Goal: Transaction & Acquisition: Purchase product/service

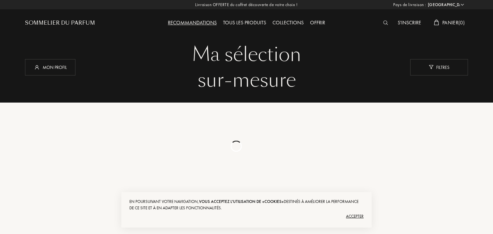
select select "FR"
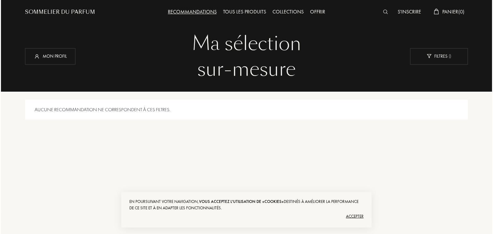
scroll to position [9, 0]
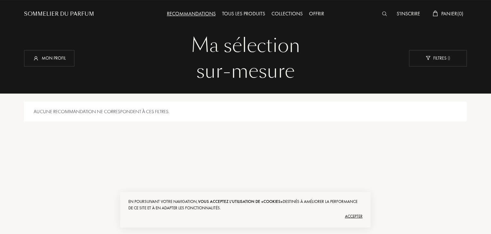
click at [382, 14] on img at bounding box center [384, 14] width 5 height 4
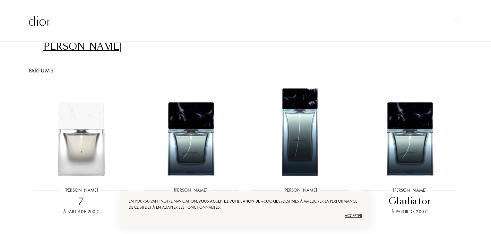
scroll to position [0, 0]
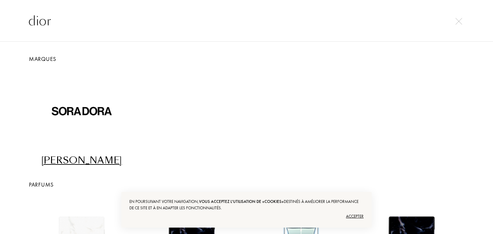
type input "dior"
click at [461, 22] on img at bounding box center [458, 21] width 7 height 7
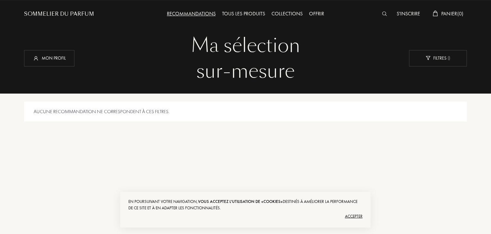
click at [62, 13] on div "Sommelier du Parfum" at bounding box center [59, 14] width 70 height 8
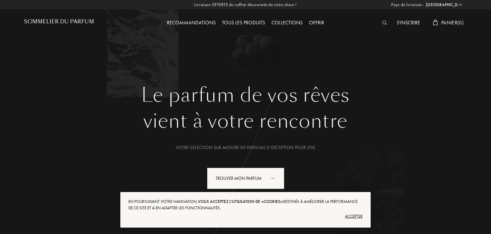
select select "FR"
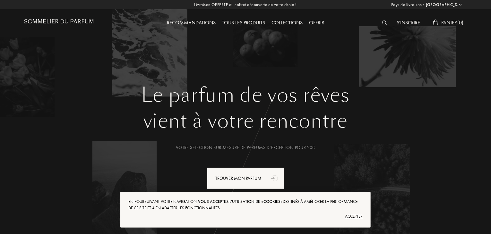
click at [382, 23] on img at bounding box center [384, 23] width 5 height 4
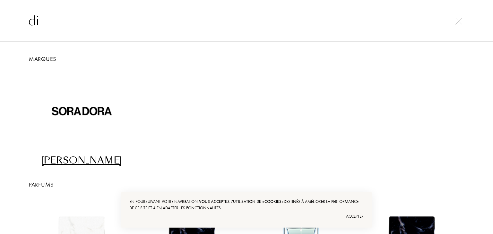
type input "d"
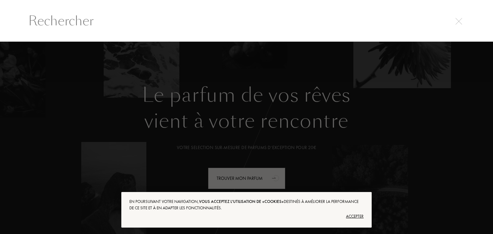
click at [137, 77] on div at bounding box center [246, 138] width 493 height 193
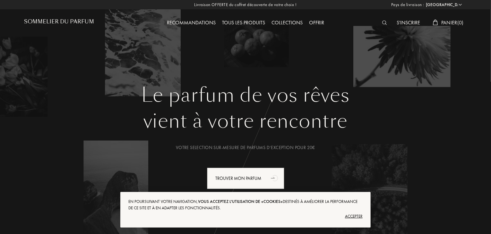
click at [248, 24] on div "Tous les produits" at bounding box center [243, 23] width 49 height 8
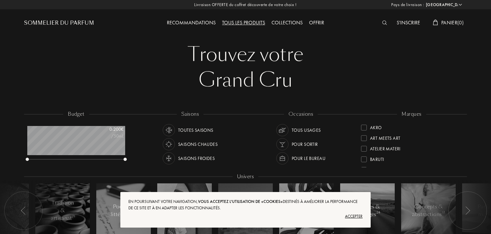
select select "FR"
click at [359, 215] on div "Accepter" at bounding box center [245, 216] width 234 height 10
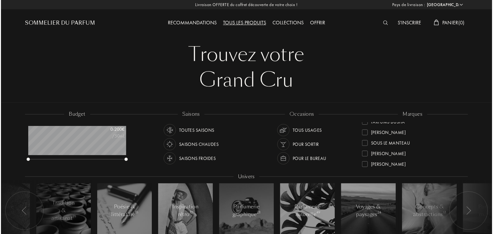
scroll to position [243, 0]
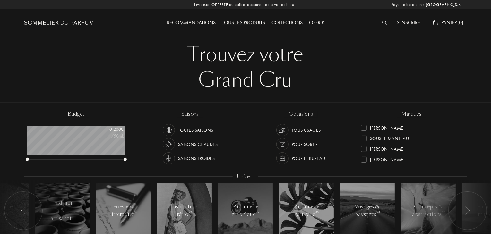
click at [382, 21] on img at bounding box center [384, 23] width 5 height 4
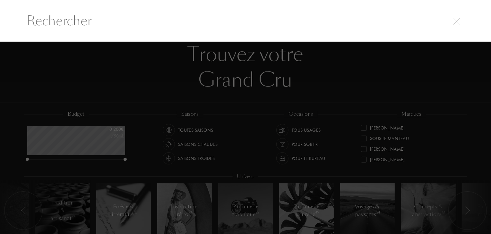
scroll to position [0, 0]
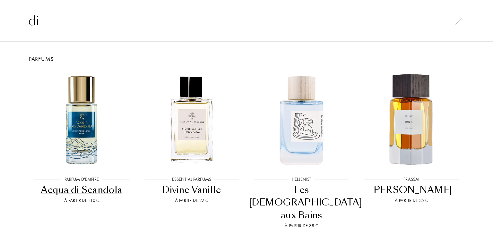
type input "d"
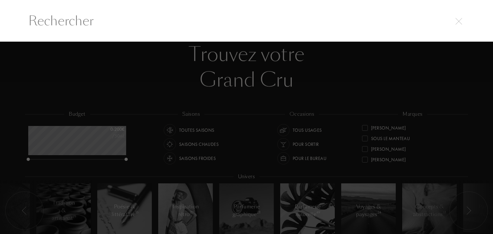
click at [457, 23] on img at bounding box center [458, 21] width 7 height 7
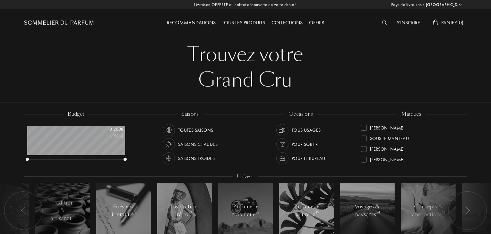
click at [261, 66] on div "Trouvez votre" at bounding box center [245, 55] width 433 height 26
click at [79, 23] on div "Sommelier du Parfum" at bounding box center [59, 23] width 70 height 8
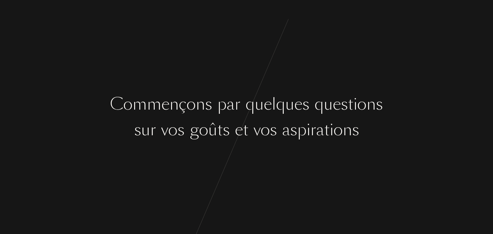
click at [309, 104] on div "s" at bounding box center [305, 104] width 7 height 24
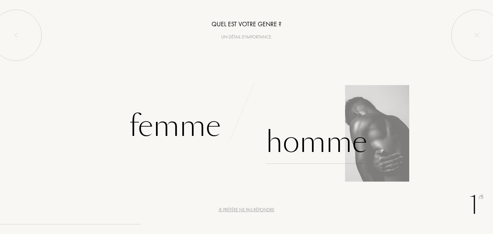
click at [303, 145] on div "Homme" at bounding box center [316, 142] width 101 height 43
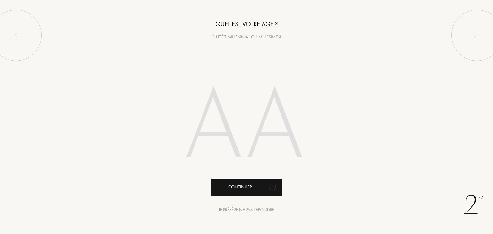
click at [263, 190] on div "Continuer" at bounding box center [246, 187] width 71 height 17
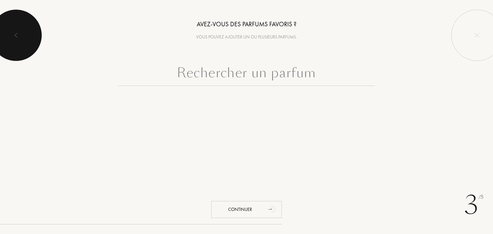
click at [22, 35] on div at bounding box center [15, 35] width 51 height 51
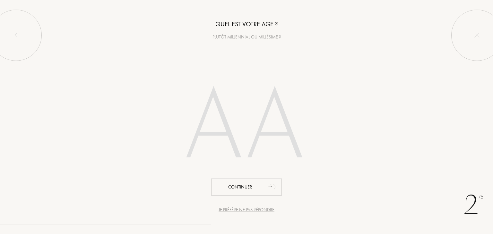
click at [237, 101] on input "number" at bounding box center [246, 128] width 183 height 130
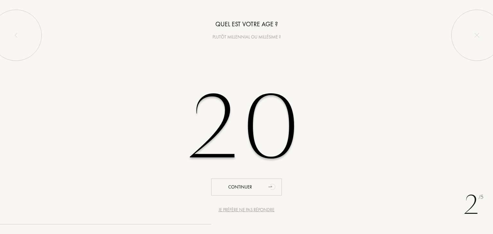
type input "20"
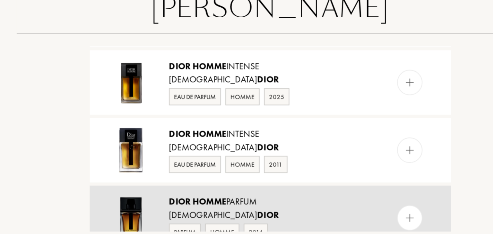
scroll to position [240, 0]
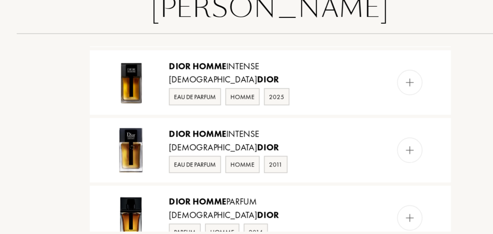
type input "dior homme"
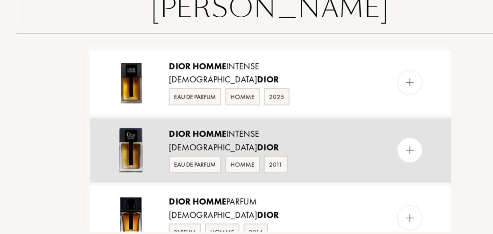
click at [315, 143] on img at bounding box center [317, 145] width 6 height 6
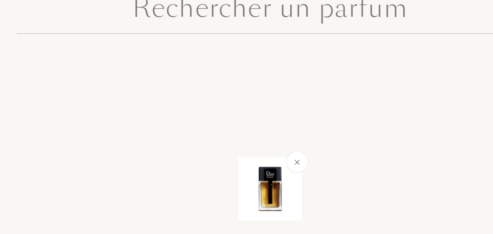
scroll to position [0, 0]
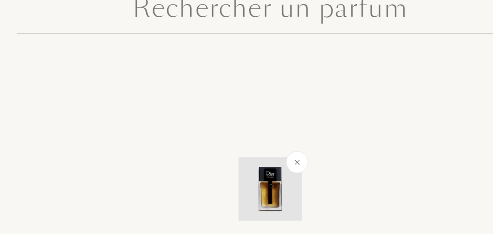
click at [256, 151] on img at bounding box center [259, 150] width 7 height 7
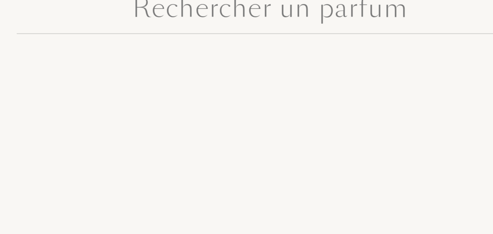
click at [262, 76] on input "text" at bounding box center [246, 74] width 257 height 23
type input "i"
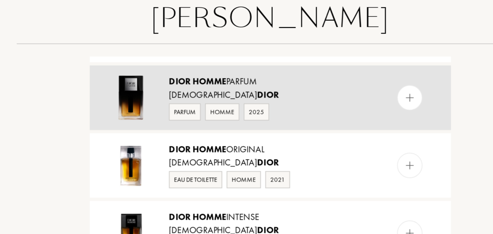
scroll to position [189, 0]
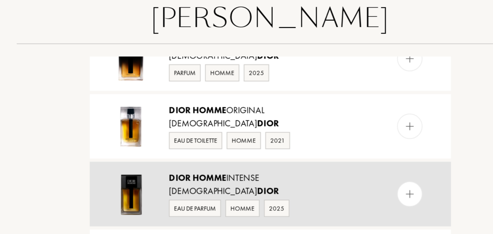
type input "dior homme"
click at [317, 159] on img at bounding box center [317, 162] width 6 height 6
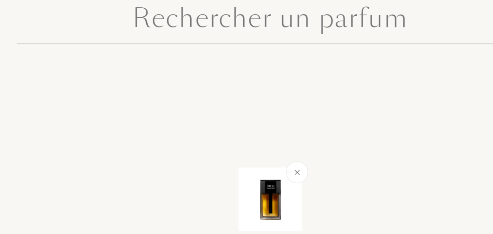
scroll to position [0, 0]
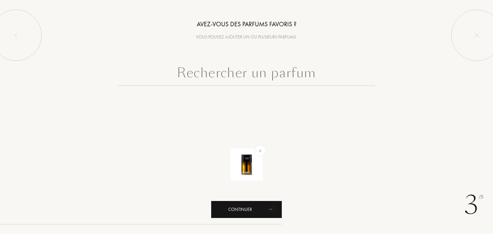
click at [266, 211] on icon "animation" at bounding box center [272, 209] width 13 height 13
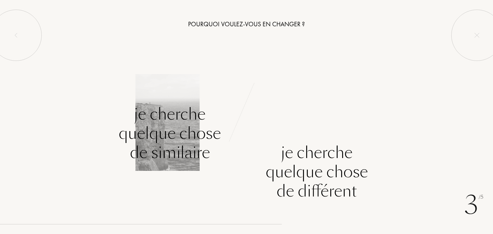
click at [193, 141] on div "Je cherche quelque chose de similaire" at bounding box center [170, 134] width 102 height 58
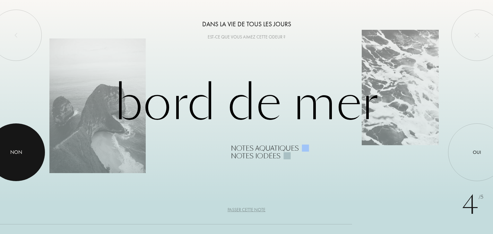
click at [19, 138] on div at bounding box center [16, 152] width 58 height 58
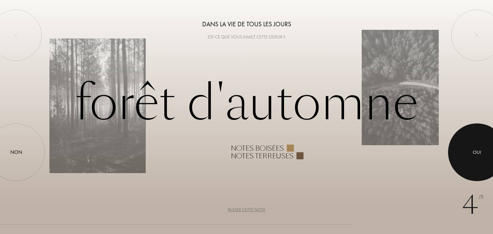
click at [477, 138] on div at bounding box center [477, 152] width 58 height 58
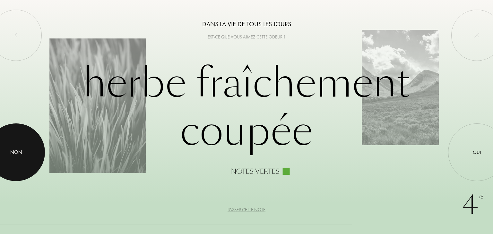
click at [10, 154] on div "Non" at bounding box center [16, 152] width 12 height 8
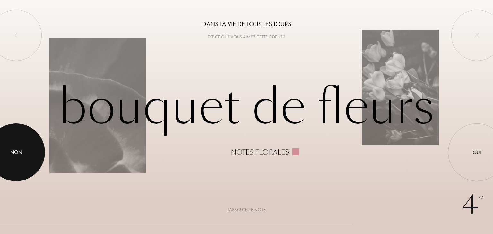
click at [0, 156] on div at bounding box center [16, 152] width 58 height 58
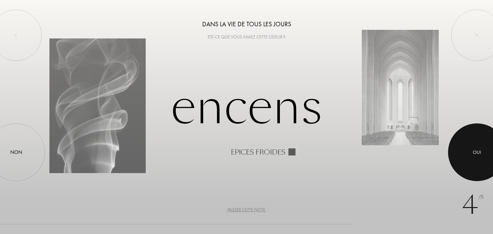
click at [477, 162] on div at bounding box center [477, 152] width 58 height 58
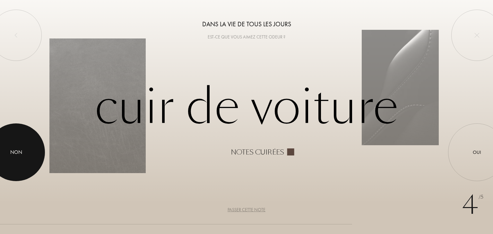
click at [20, 160] on div at bounding box center [16, 152] width 58 height 58
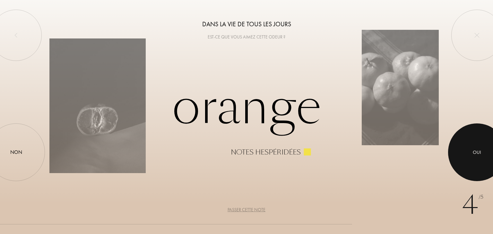
click at [472, 137] on div at bounding box center [477, 152] width 58 height 58
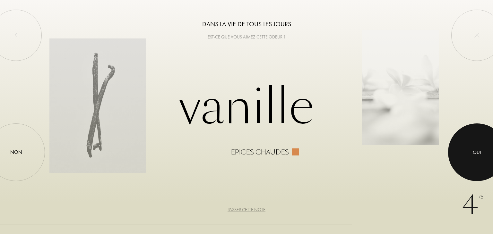
click at [461, 147] on div at bounding box center [477, 152] width 58 height 58
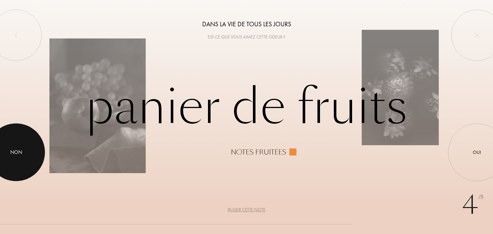
click at [29, 140] on div at bounding box center [16, 152] width 58 height 58
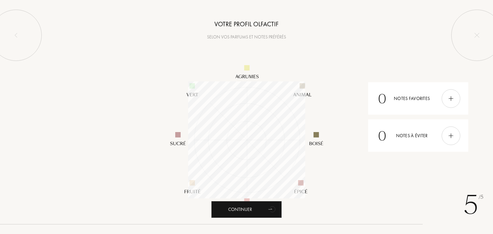
scroll to position [117, 117]
click at [244, 206] on div "Continuer" at bounding box center [246, 209] width 71 height 17
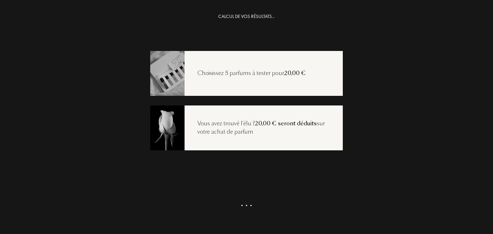
scroll to position [13, 0]
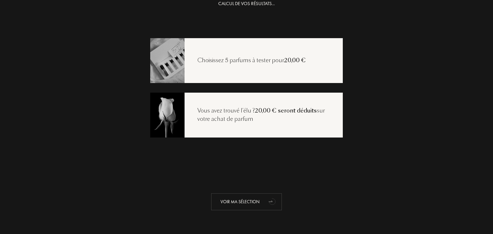
click at [266, 203] on icon "animation" at bounding box center [272, 201] width 13 height 13
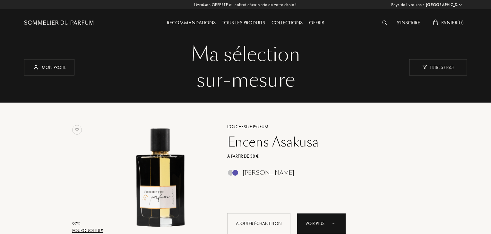
select select "FR"
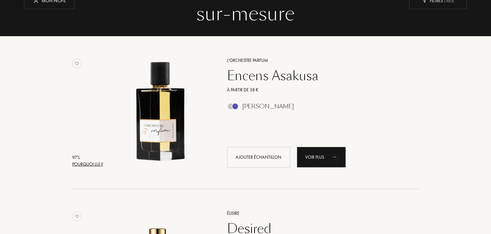
scroll to position [64, 0]
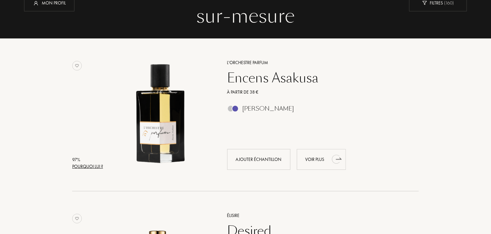
click at [327, 156] on div "Voir plus" at bounding box center [321, 159] width 49 height 21
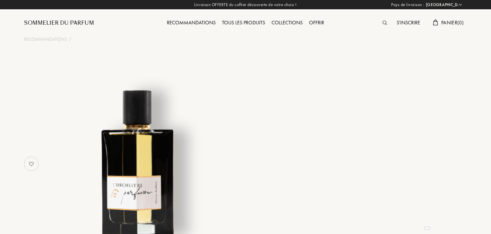
select select "FR"
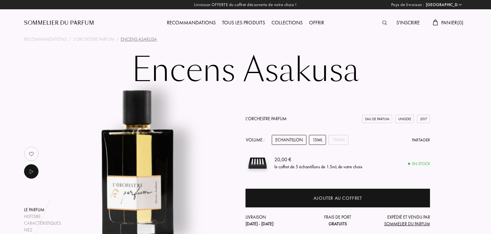
click at [319, 141] on div "15mL" at bounding box center [317, 140] width 17 height 10
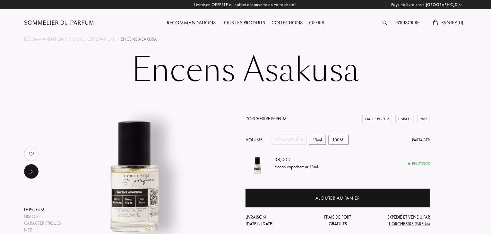
click at [331, 138] on div "100mL" at bounding box center [338, 140] width 20 height 10
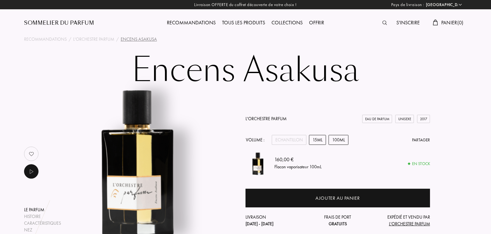
click at [313, 140] on div "15mL" at bounding box center [317, 140] width 17 height 10
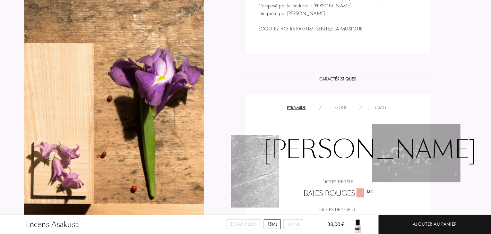
scroll to position [481, 0]
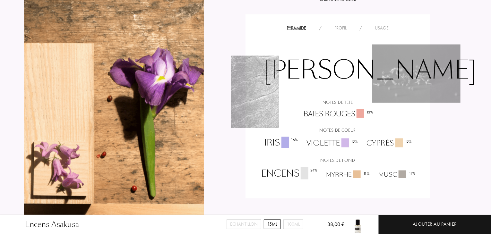
click at [343, 32] on div "Ambré Boisé Notes de tête Baies rouges 13 % Notes de coeur Iris 16 % Violette 1…" at bounding box center [337, 106] width 175 height 149
click at [340, 28] on div "Profil" at bounding box center [340, 28] width 25 height 7
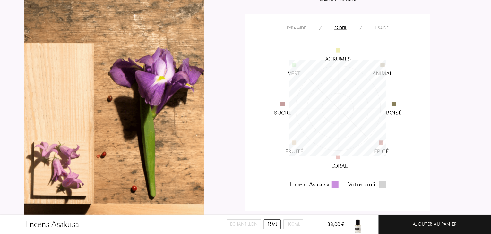
scroll to position [97, 97]
click at [382, 26] on div "Usage" at bounding box center [381, 28] width 27 height 7
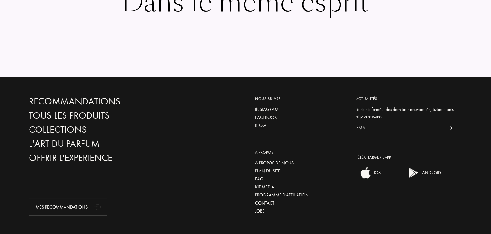
scroll to position [1146, 0]
